Goal: Find specific page/section: Find specific page/section

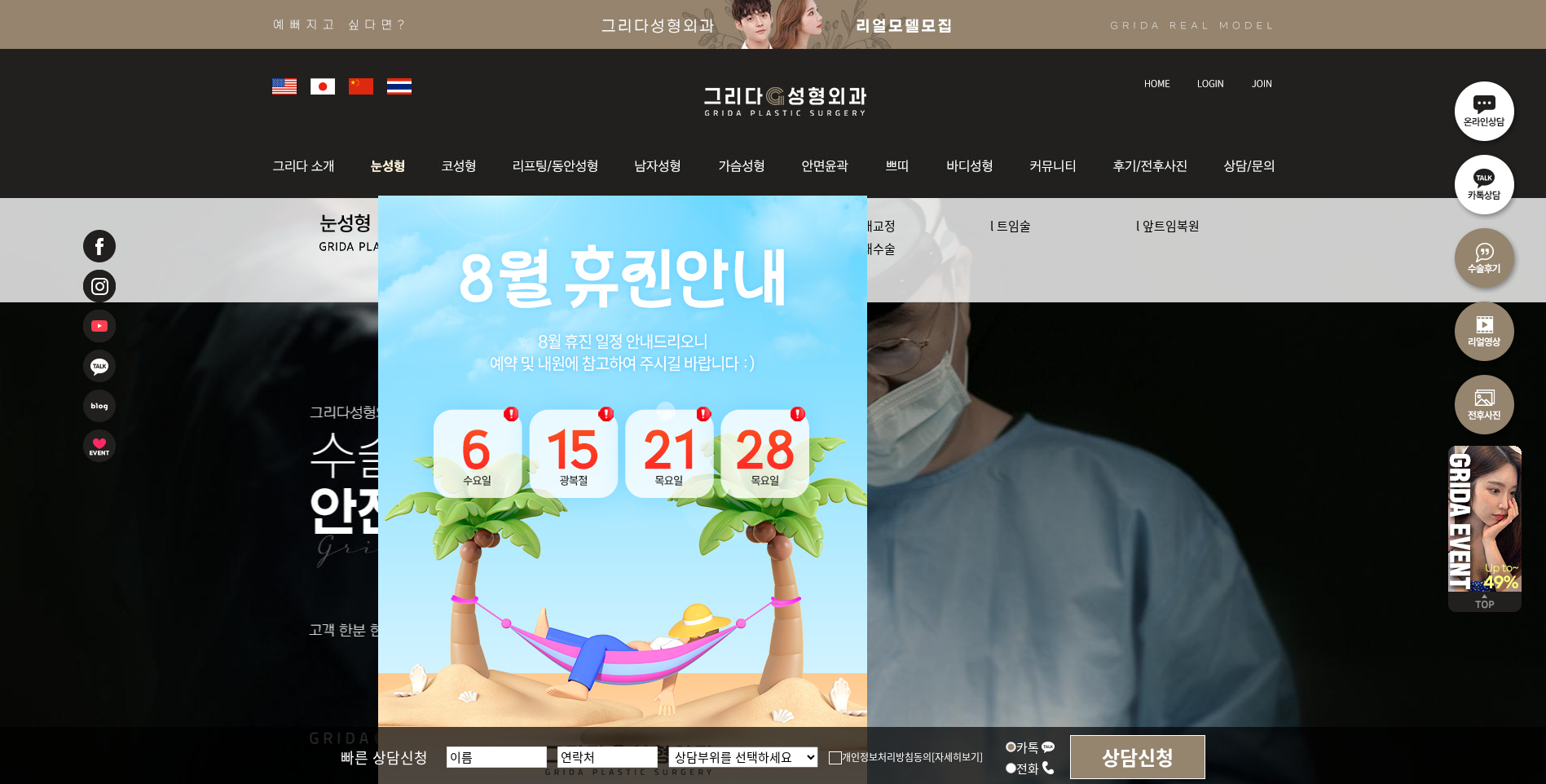
click at [398, 162] on img at bounding box center [389, 166] width 73 height 64
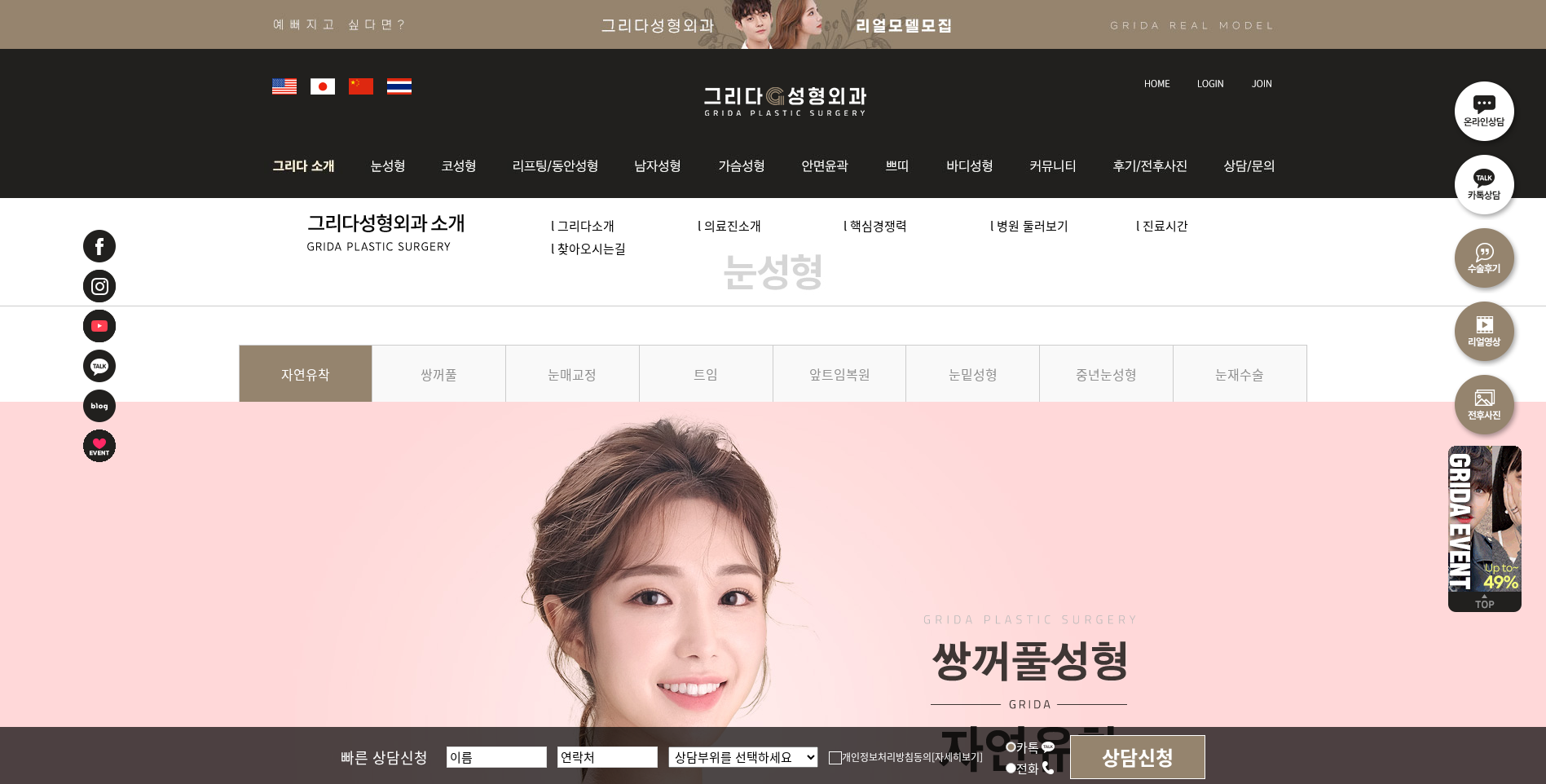
click at [734, 225] on link "l 의료진소개" at bounding box center [729, 224] width 64 height 17
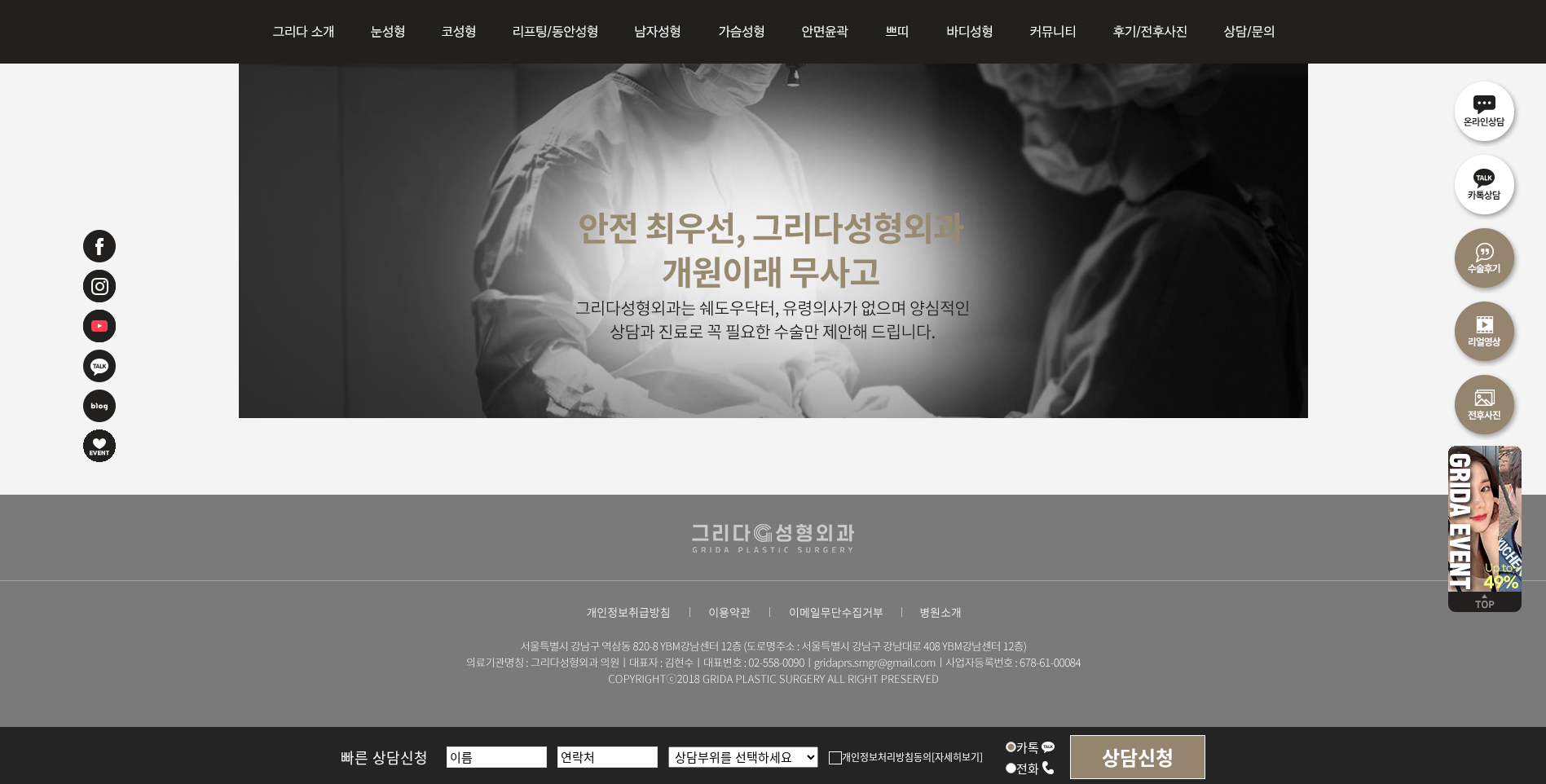
scroll to position [4129, 0]
